Goal: Register for event/course: Sign up to attend an event or enroll in a course

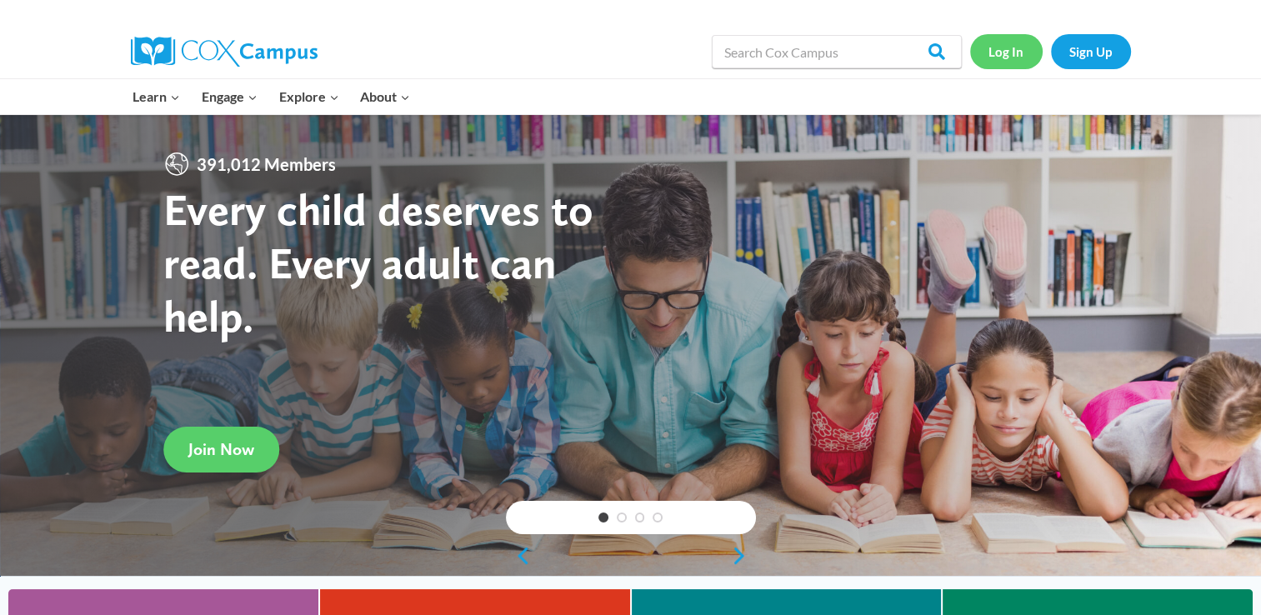
click at [1021, 44] on link "Log In" at bounding box center [1006, 51] width 73 height 34
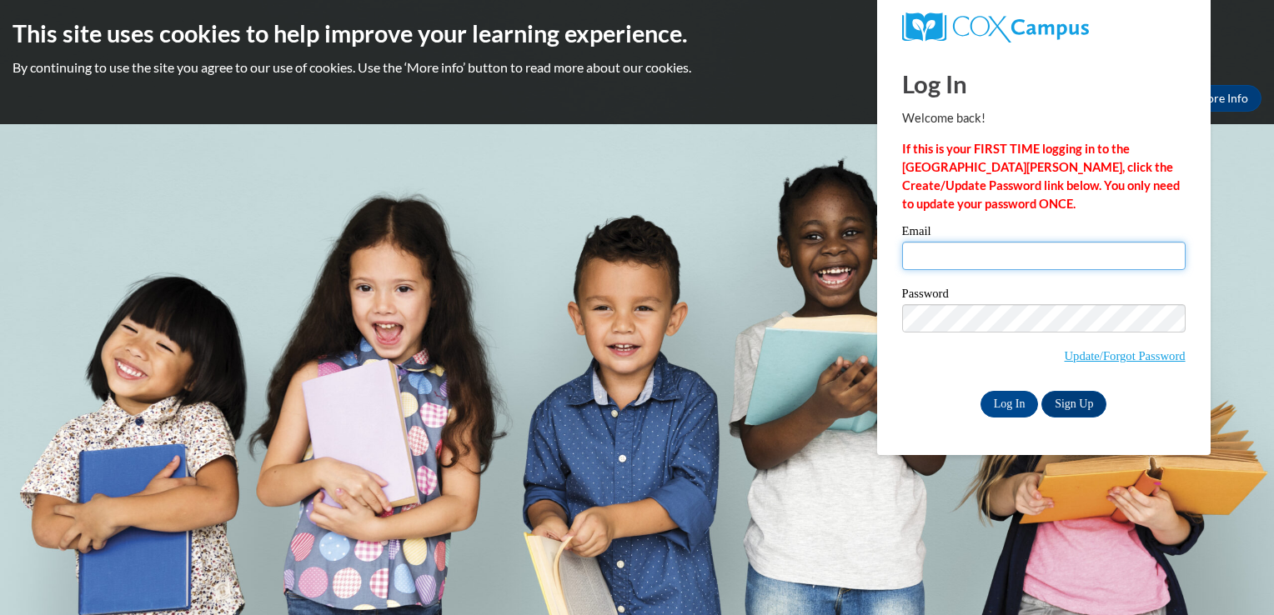
click at [955, 251] on input "Email" at bounding box center [1043, 256] width 283 height 28
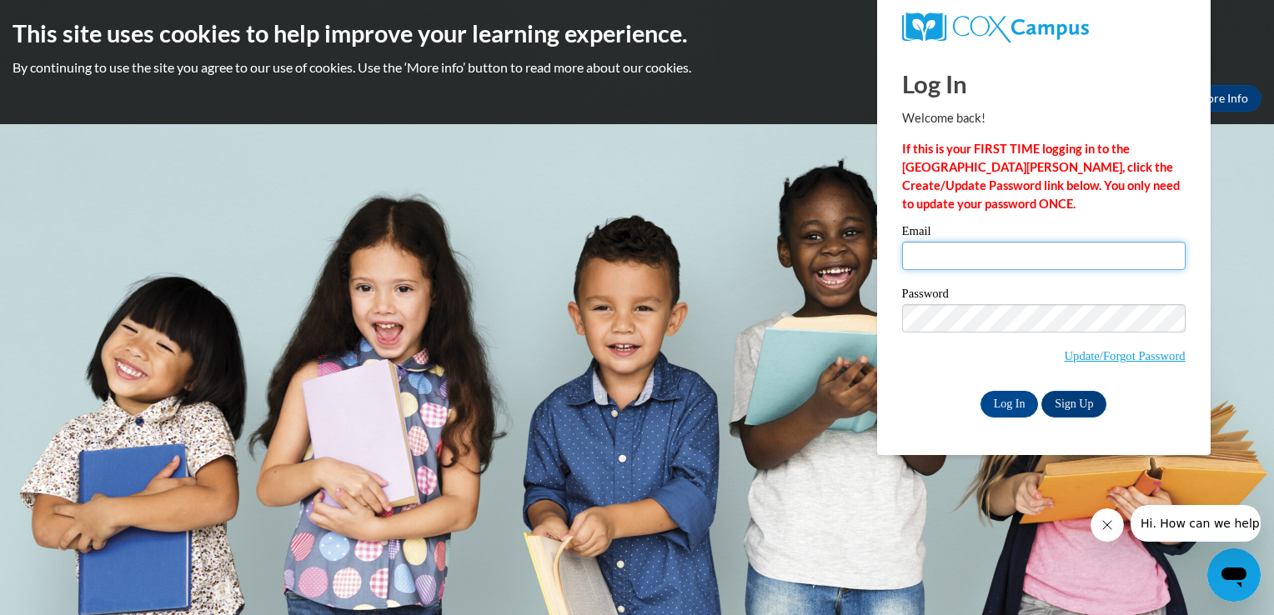
type input "[EMAIL_ADDRESS][DOMAIN_NAME][PERSON_NAME]"
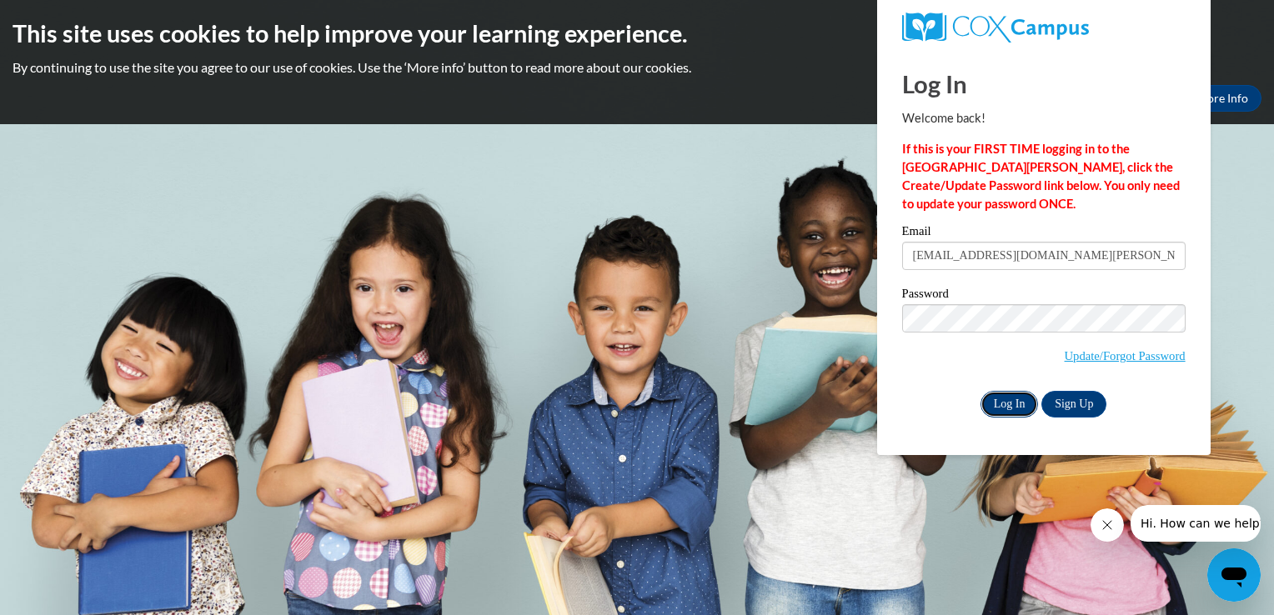
click at [987, 407] on input "Log In" at bounding box center [1009, 404] width 58 height 27
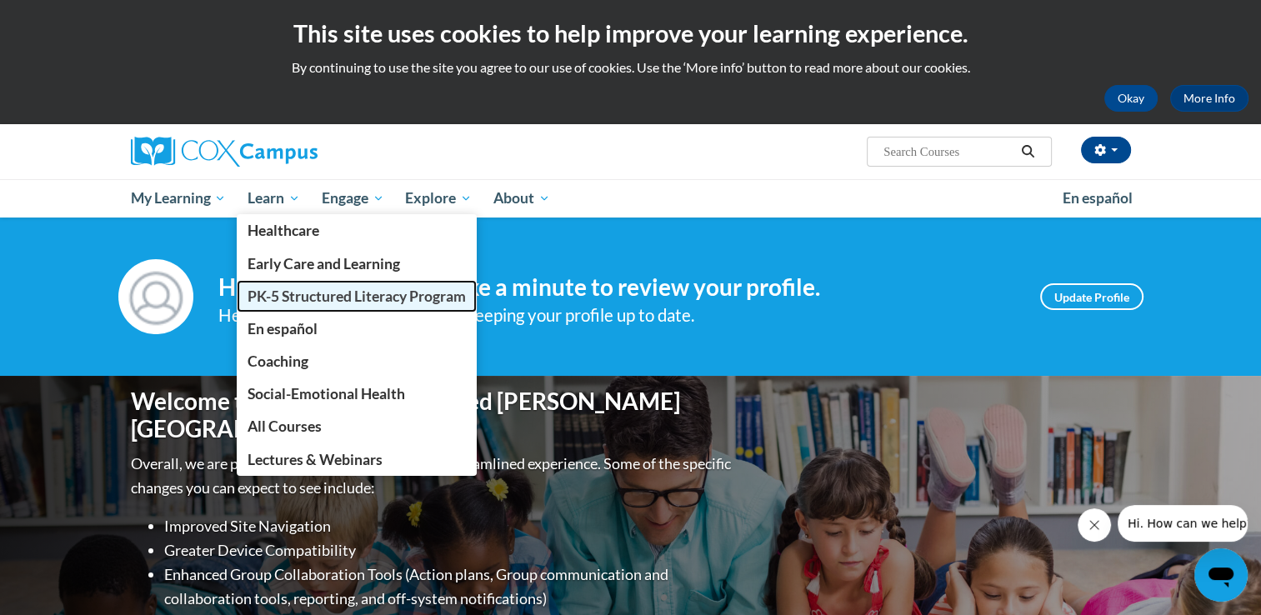
click at [284, 293] on span "PK-5 Structured Literacy Program" at bounding box center [357, 297] width 218 height 18
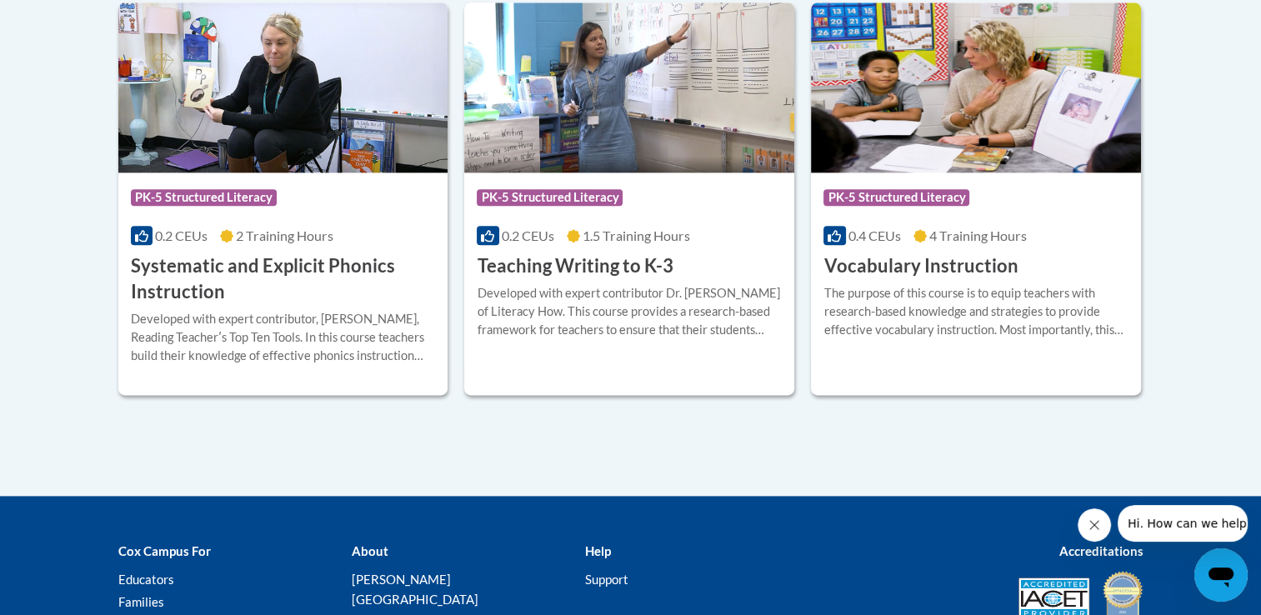
scroll to position [2007, 0]
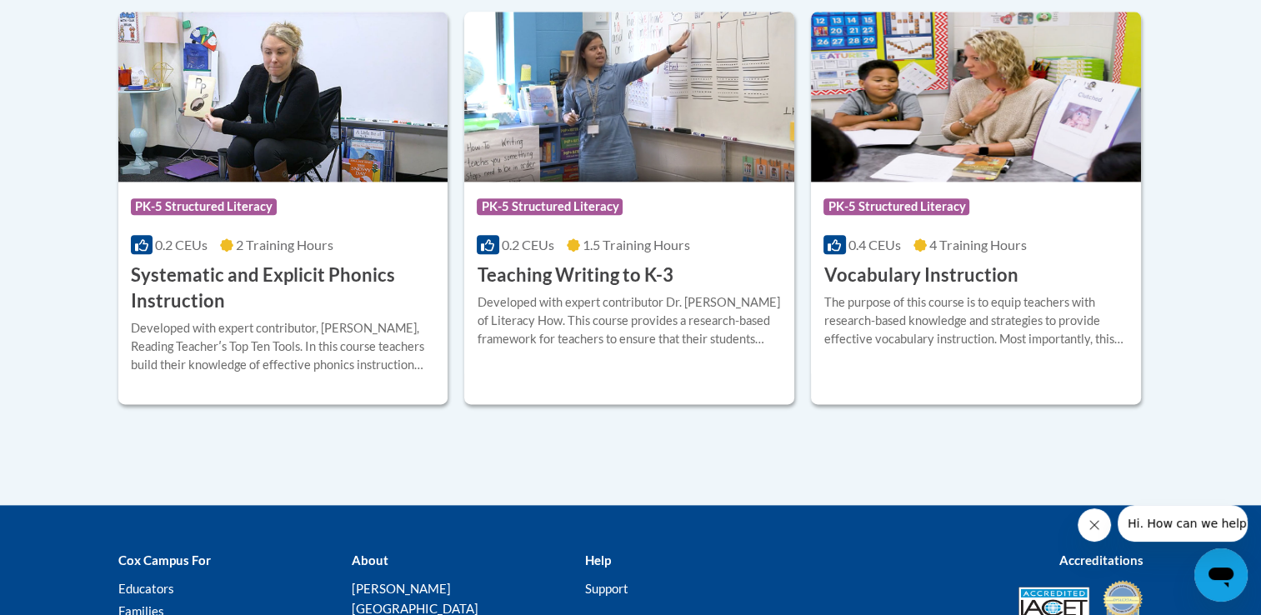
click at [362, 293] on h3 "Systematic and Explicit Phonics Instruction" at bounding box center [283, 289] width 305 height 52
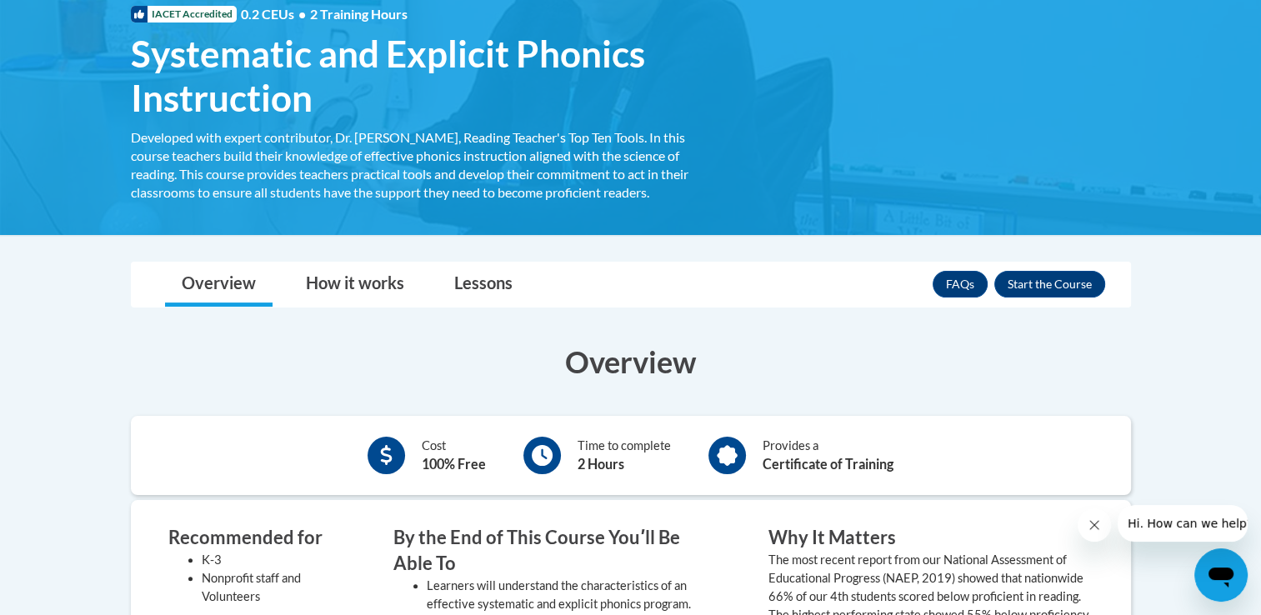
scroll to position [267, 0]
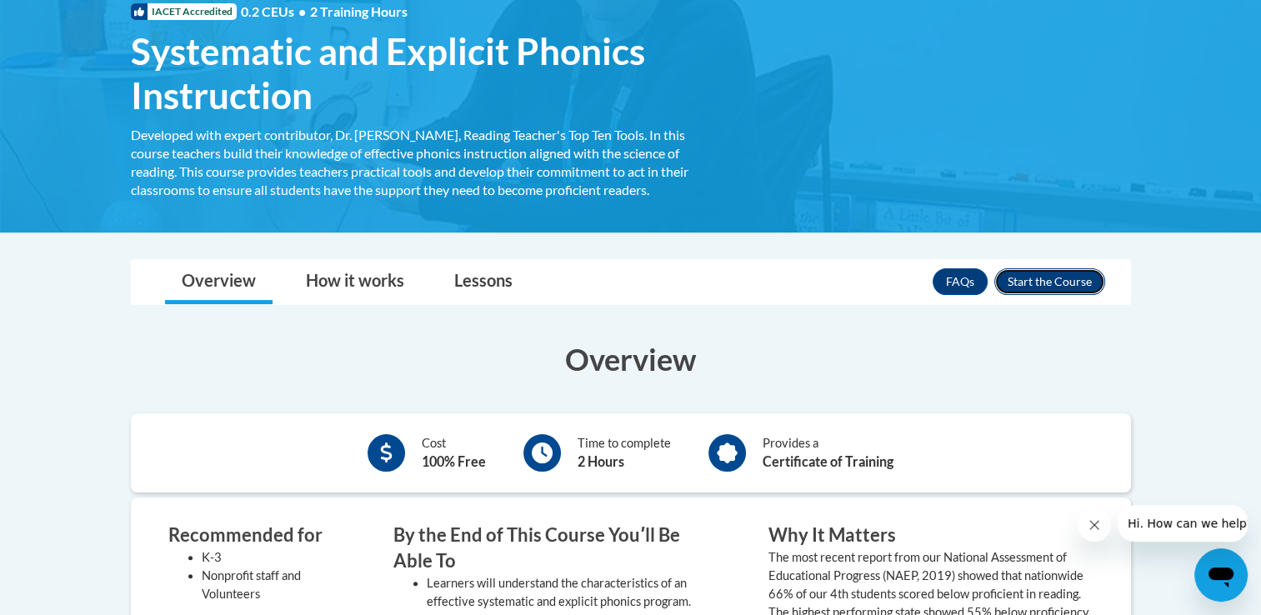
click at [1027, 280] on button "Enroll" at bounding box center [1050, 281] width 111 height 27
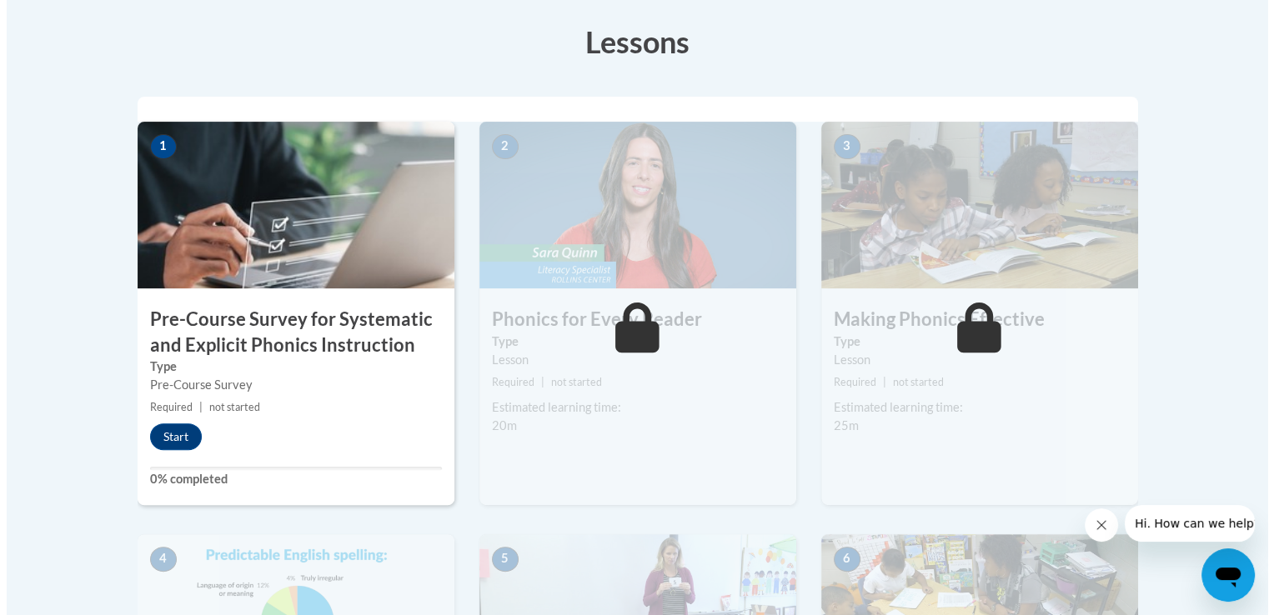
scroll to position [467, 0]
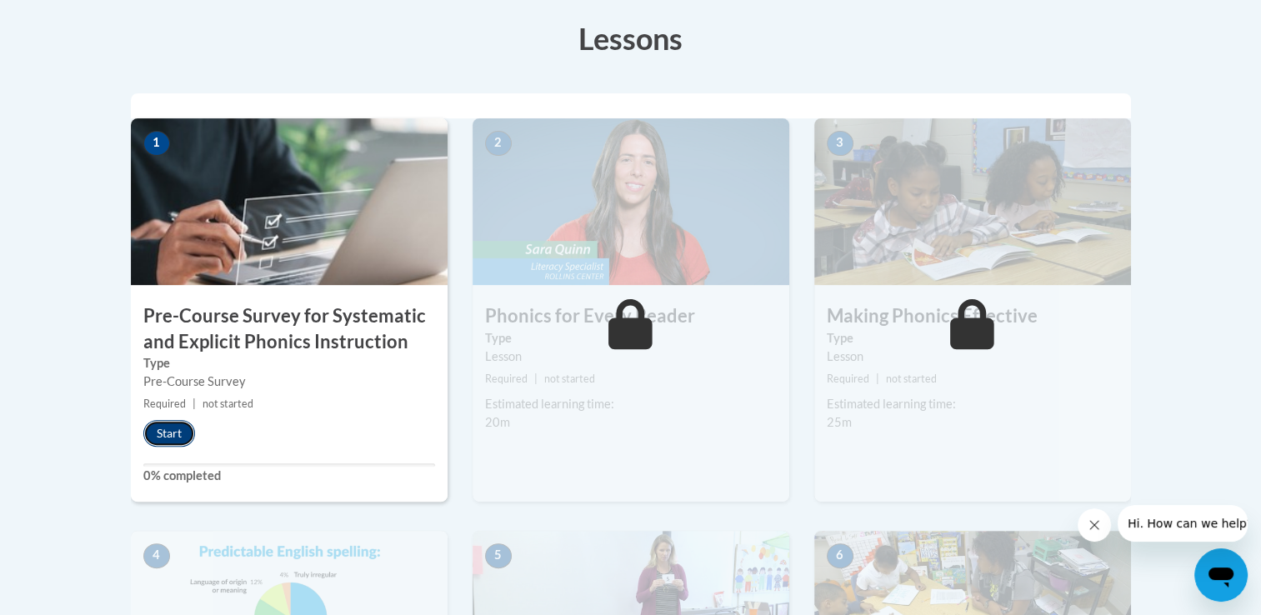
click at [170, 425] on button "Start" at bounding box center [169, 433] width 52 height 27
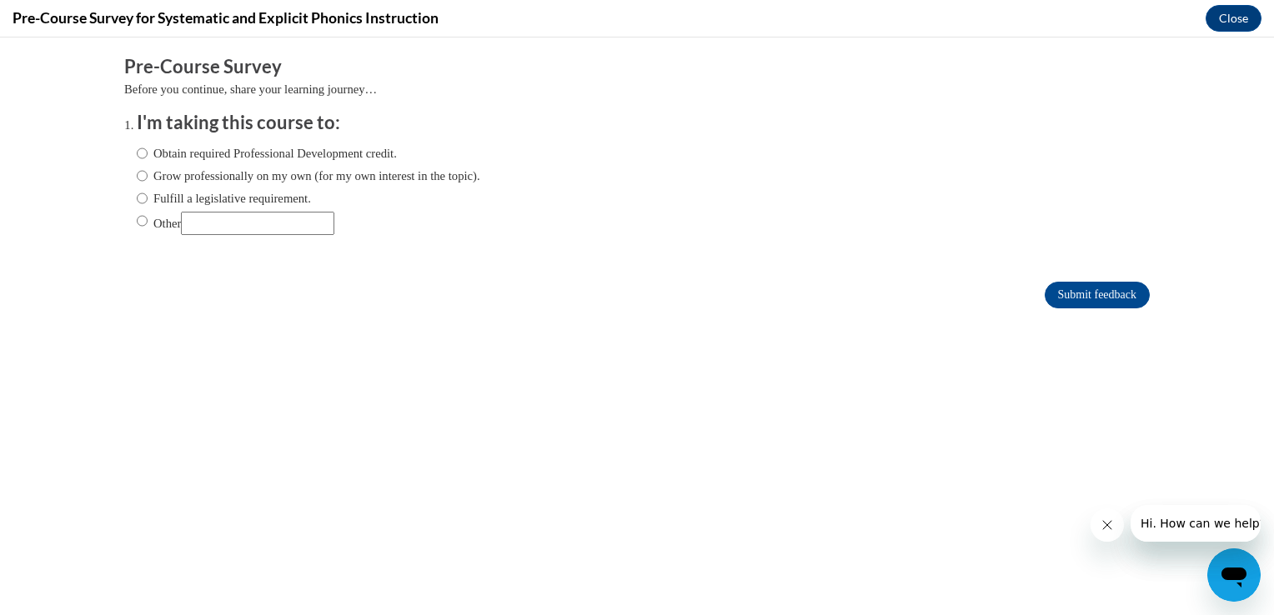
scroll to position [0, 0]
click at [124, 153] on ol "I'm taking this course to: Obtain required Professional Development credit. Gro…" at bounding box center [637, 185] width 1026 height 151
click at [137, 153] on input "Obtain required Professional Development credit." at bounding box center [142, 153] width 11 height 18
radio input "true"
click at [1082, 294] on input "Submit feedback" at bounding box center [1097, 295] width 105 height 27
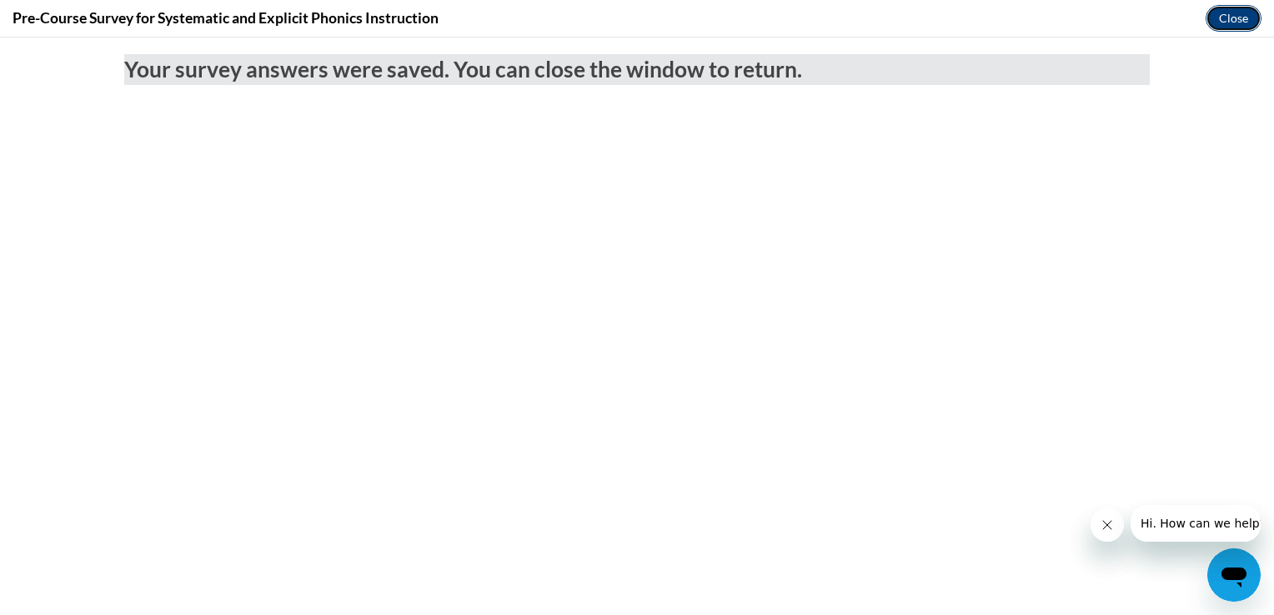
click at [1230, 18] on button "Close" at bounding box center [1234, 18] width 56 height 27
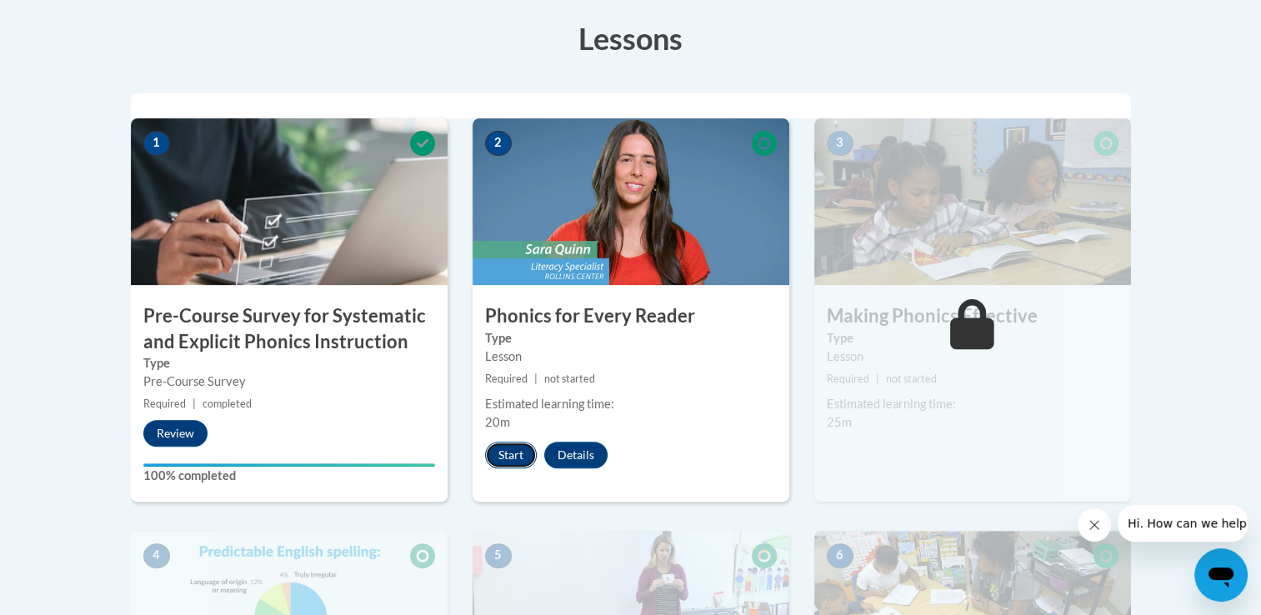
click at [501, 459] on button "Start" at bounding box center [511, 455] width 52 height 27
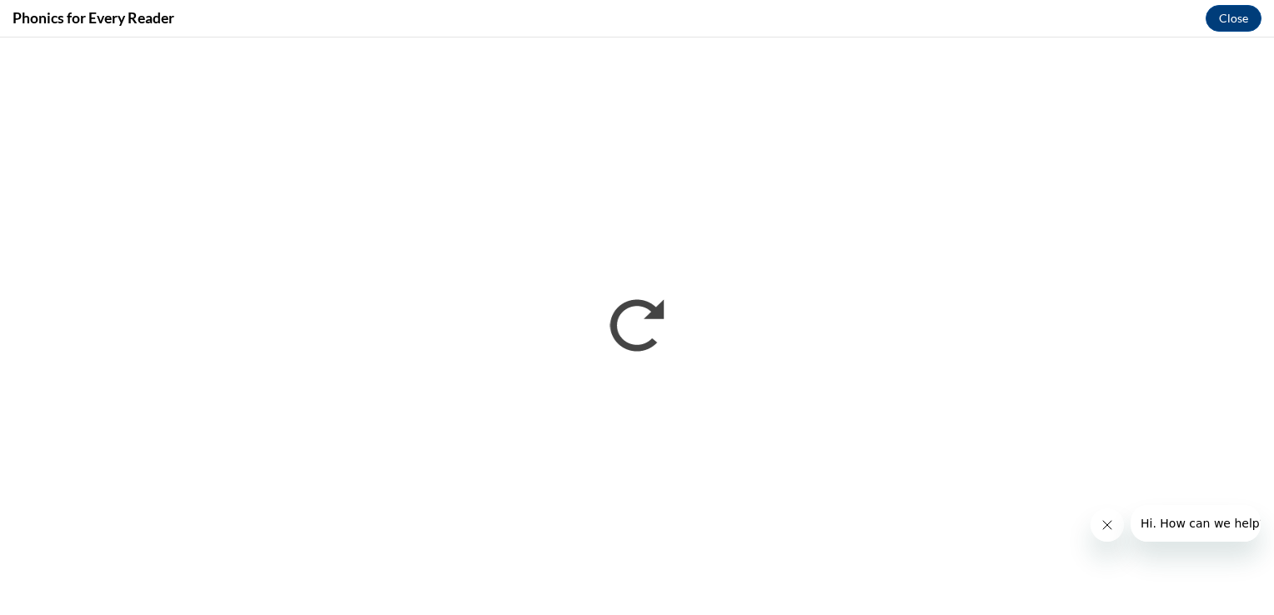
click at [1106, 534] on button "Close message from company" at bounding box center [1106, 525] width 33 height 33
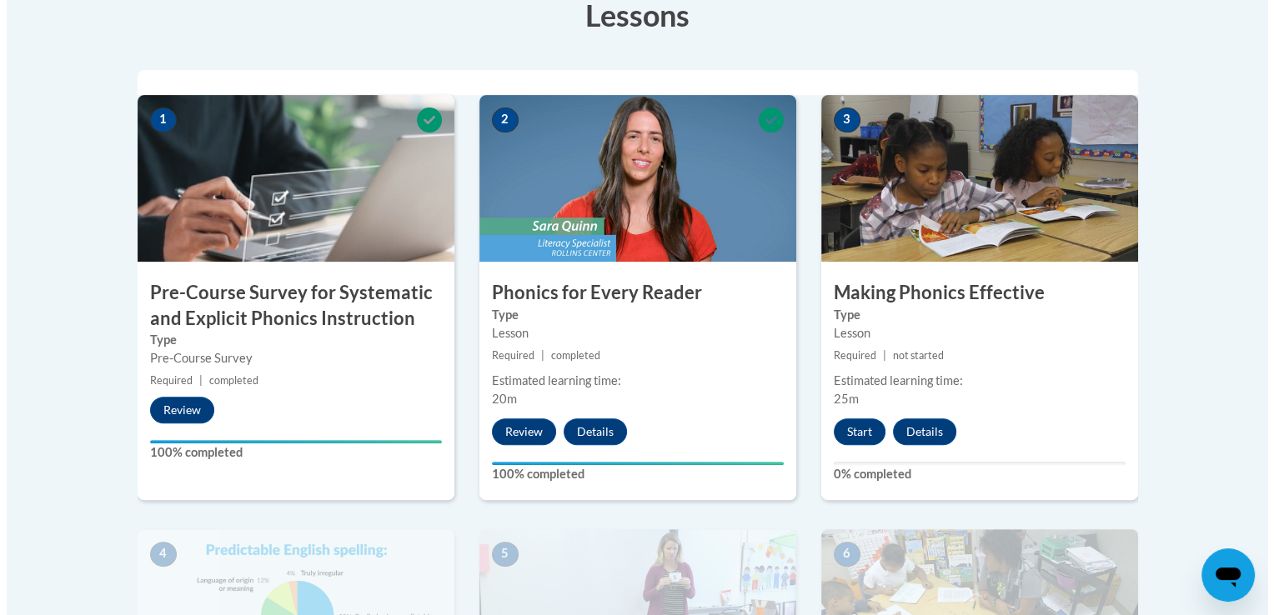
scroll to position [490, 0]
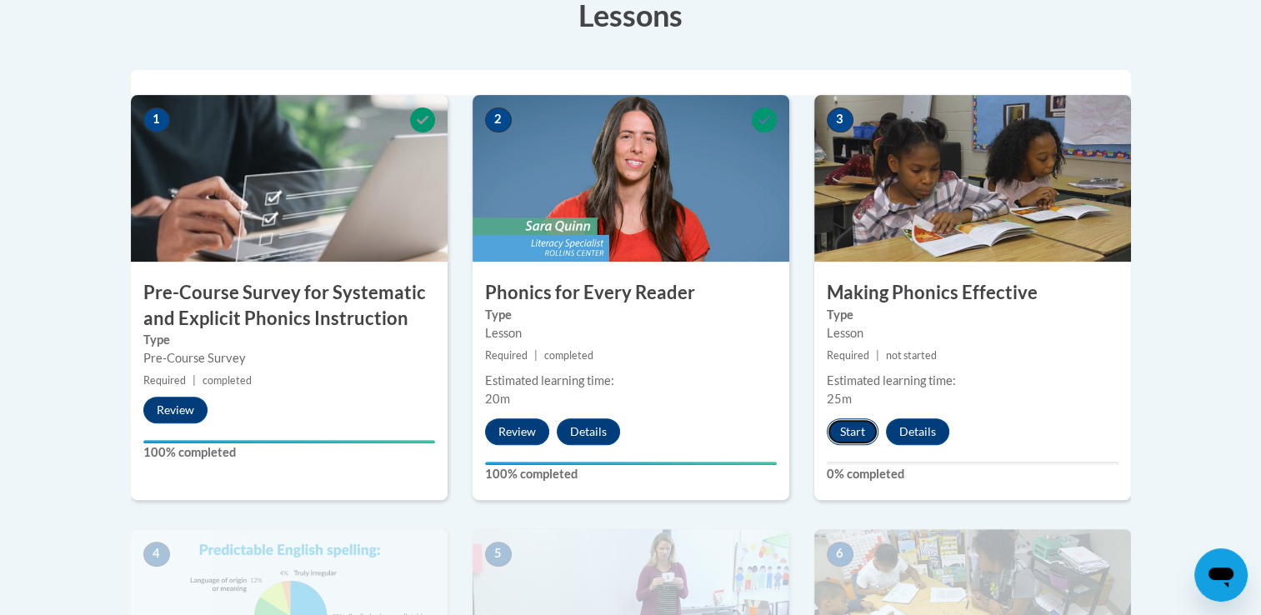
click at [854, 434] on button "Start" at bounding box center [853, 432] width 52 height 27
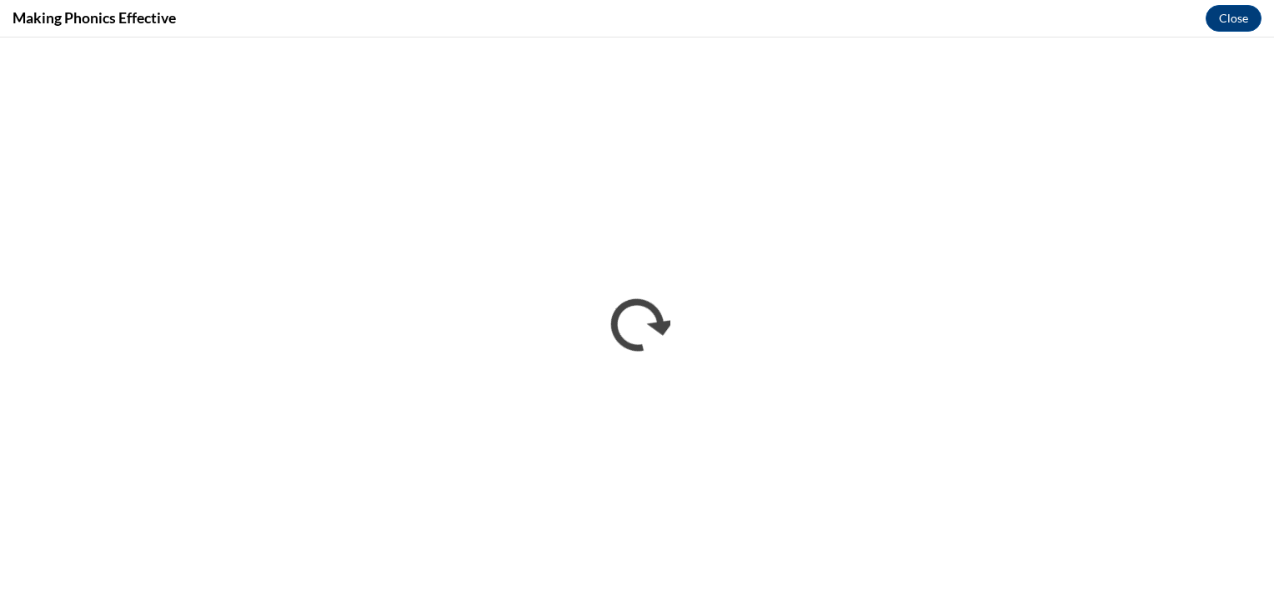
scroll to position [0, 0]
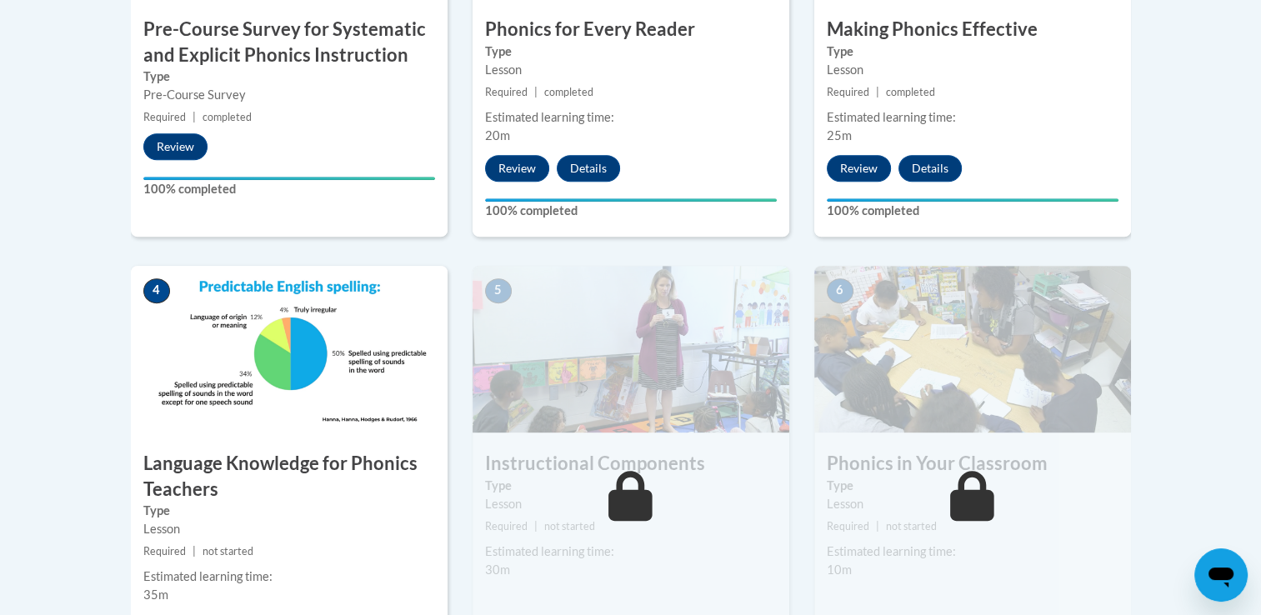
scroll to position [754, 0]
click at [328, 440] on div "4 Language Knowledge for Phonics Teachers Type Lesson Required | not started Es…" at bounding box center [289, 481] width 317 height 431
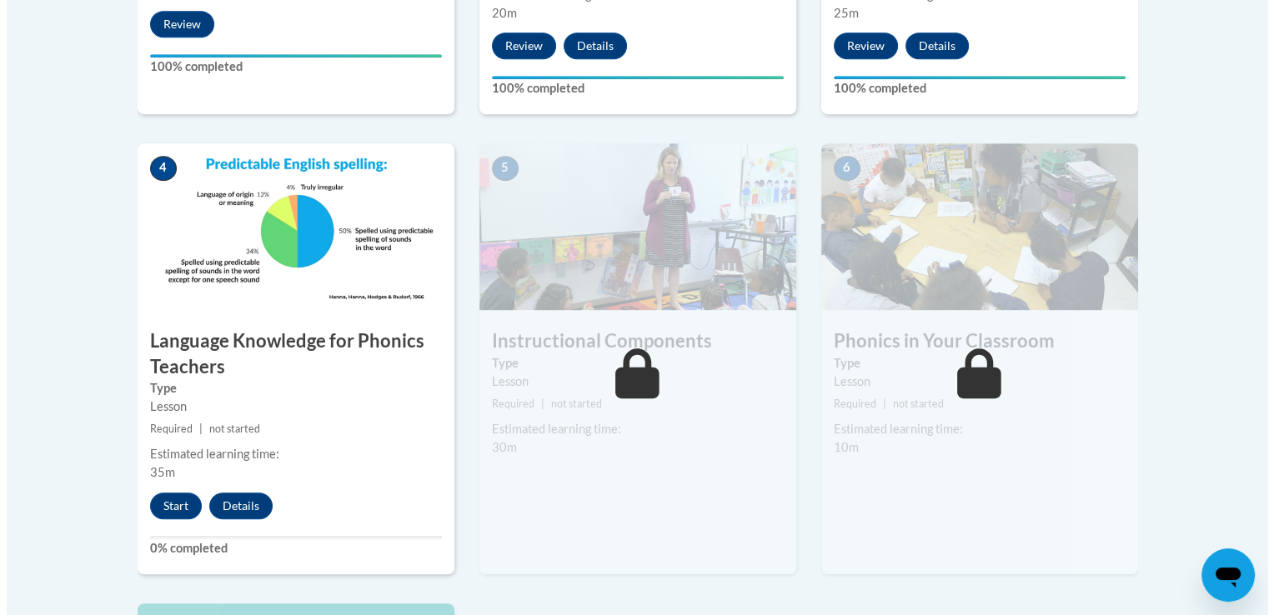
scroll to position [880, 0]
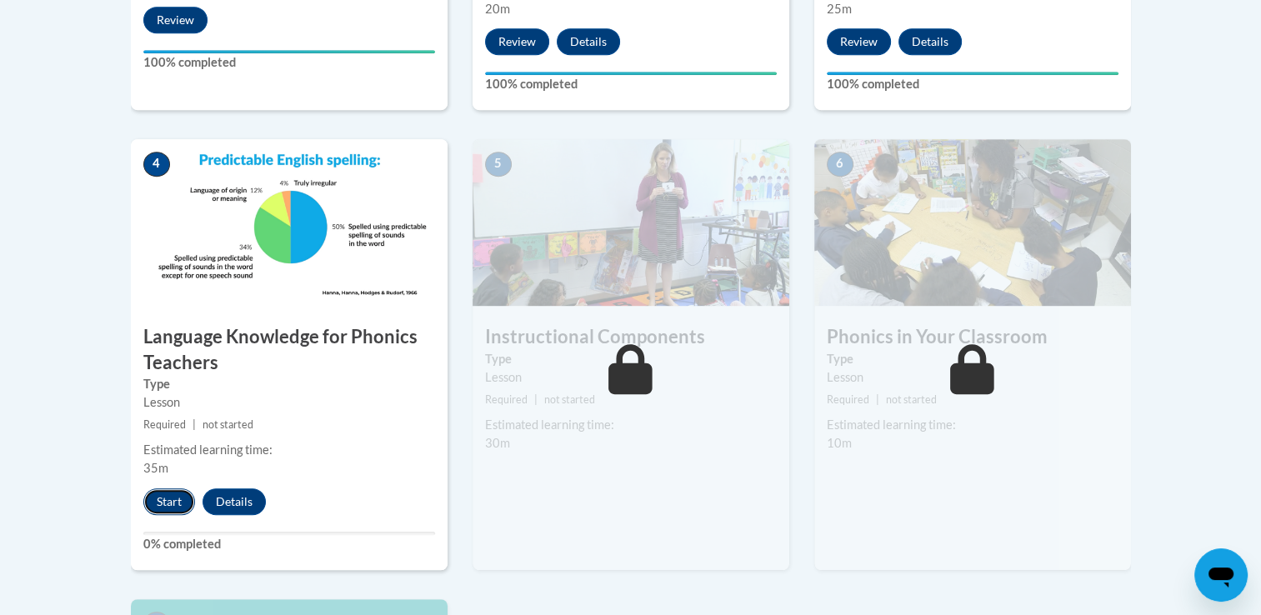
click at [166, 511] on button "Start" at bounding box center [169, 502] width 52 height 27
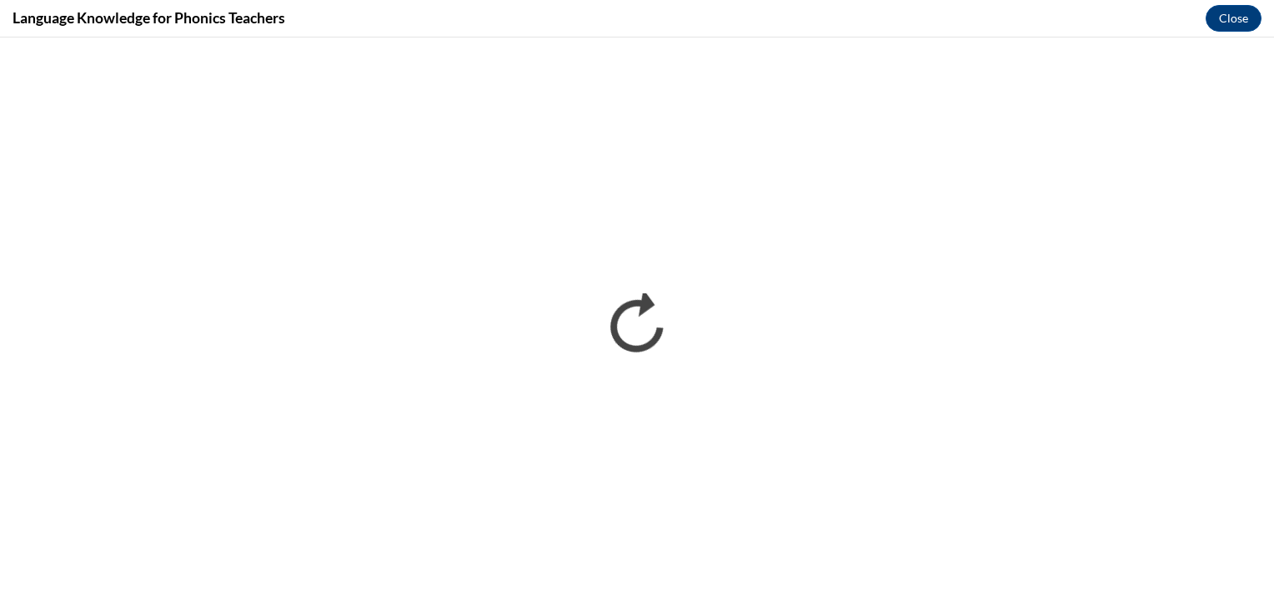
scroll to position [0, 0]
